Goal: Information Seeking & Learning: Learn about a topic

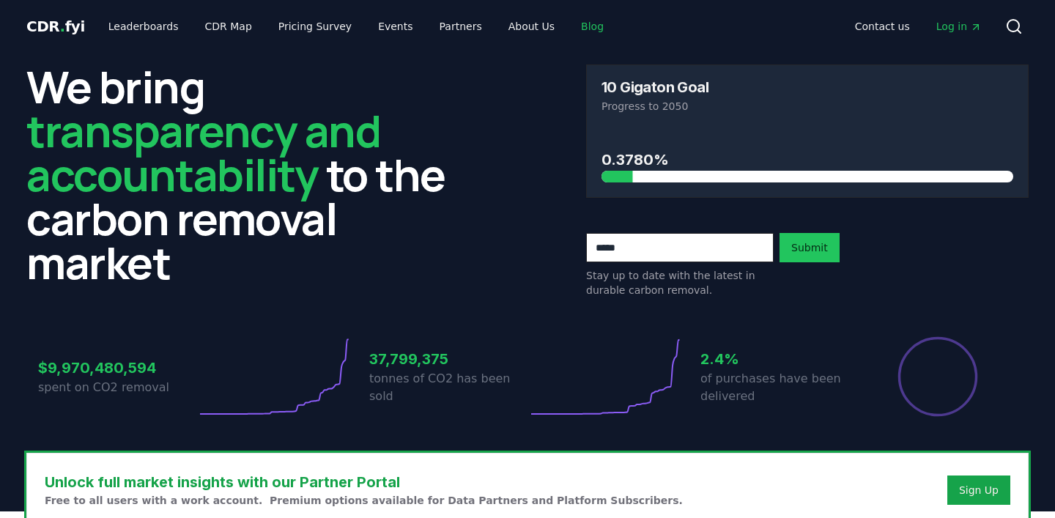
click at [569, 25] on link "Blog" at bounding box center [592, 26] width 46 height 26
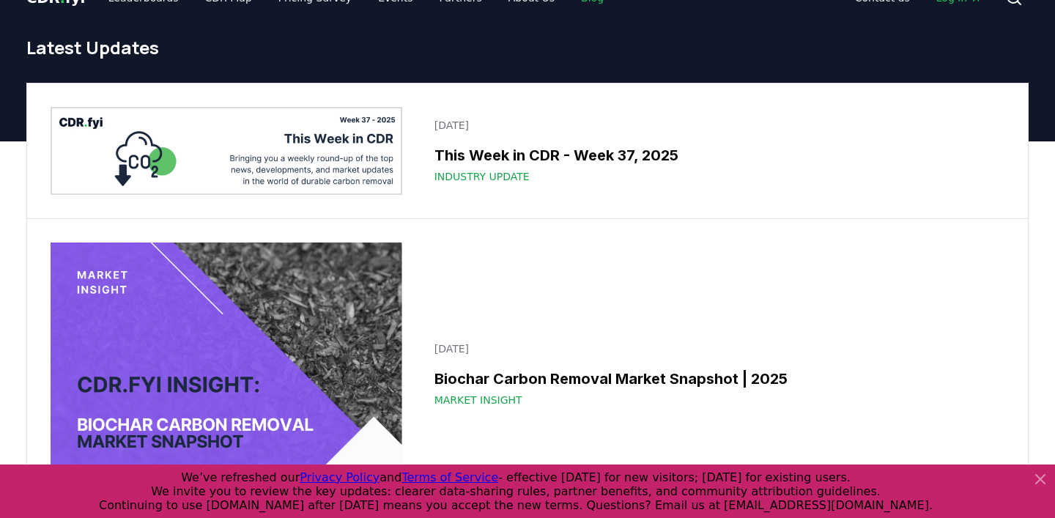
scroll to position [97, 0]
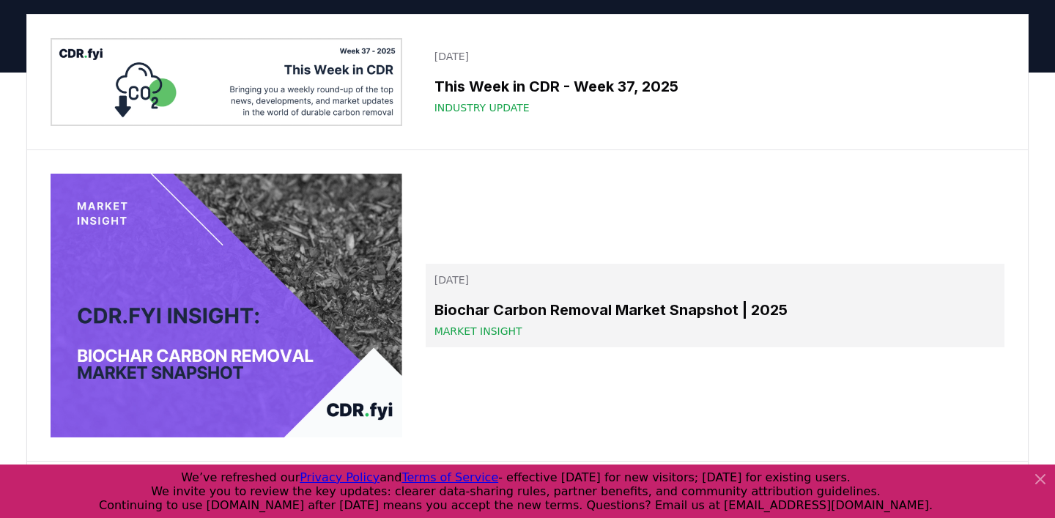
click at [531, 310] on h3 "Biochar Carbon Removal Market Snapshot | 2025" at bounding box center [715, 310] width 561 height 22
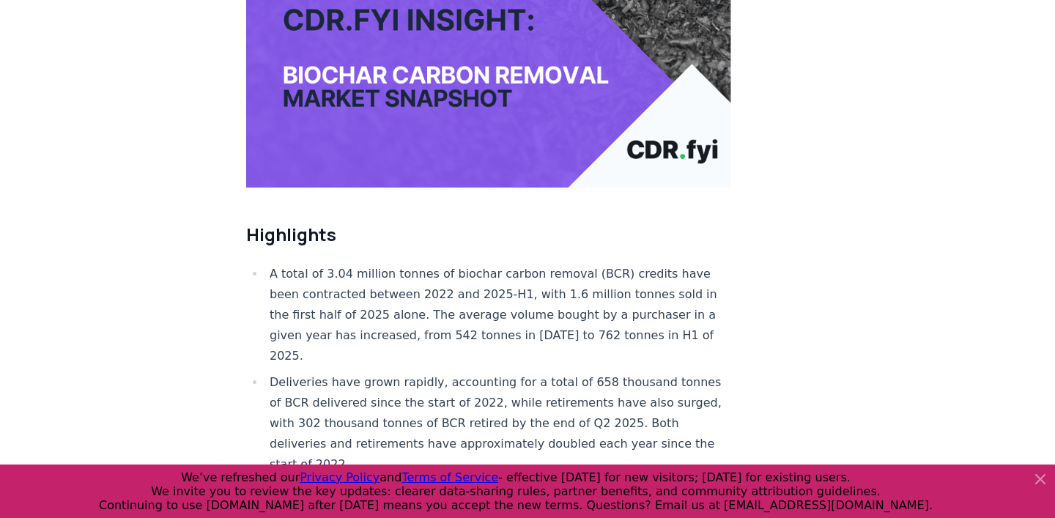
scroll to position [487, 0]
